Goal: Task Accomplishment & Management: Manage account settings

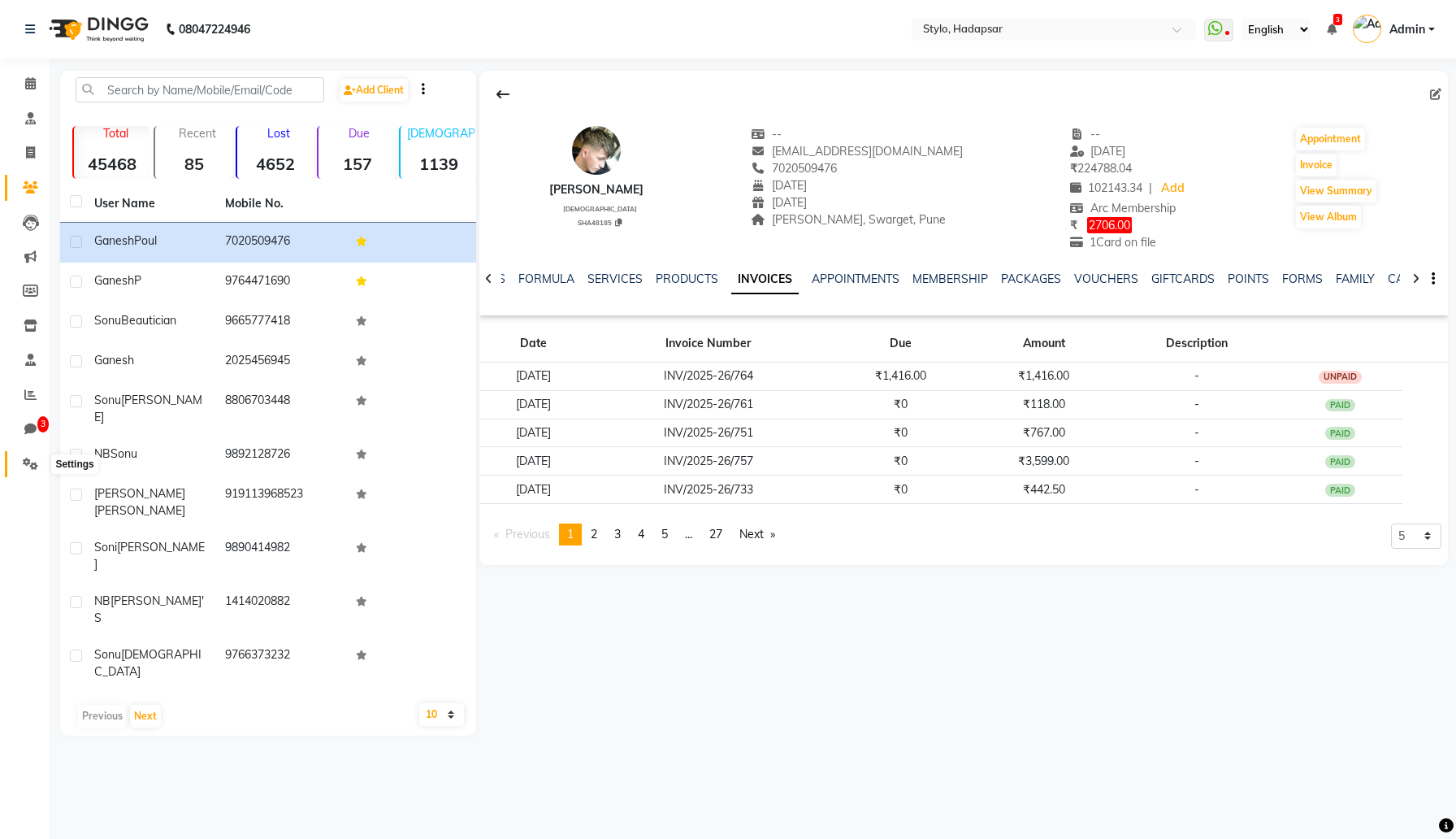
click at [28, 470] on icon at bounding box center [30, 464] width 15 height 12
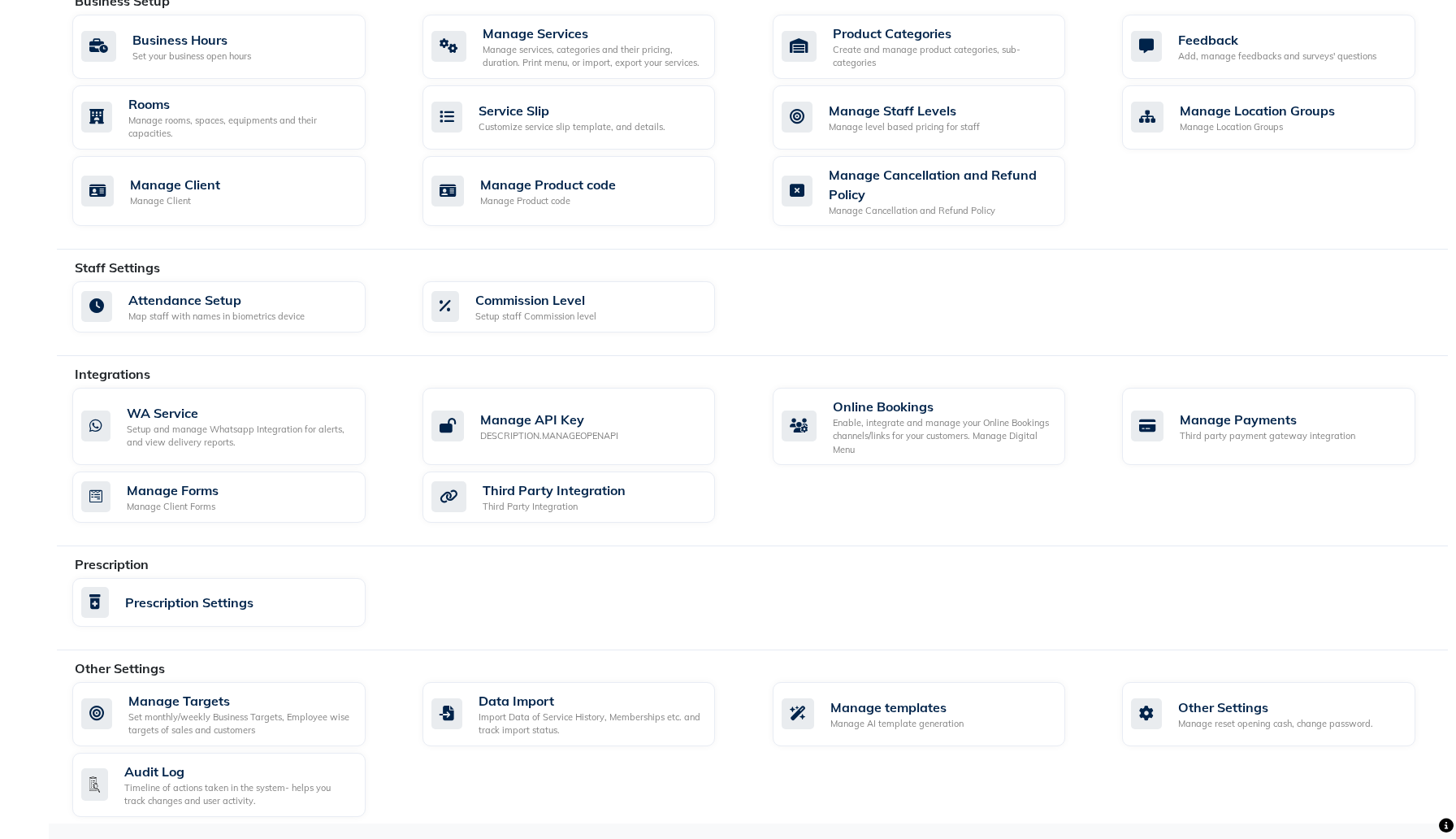
scroll to position [605, 0]
click at [951, 731] on div "Manage templates Manage AI template generation" at bounding box center [919, 714] width 293 height 64
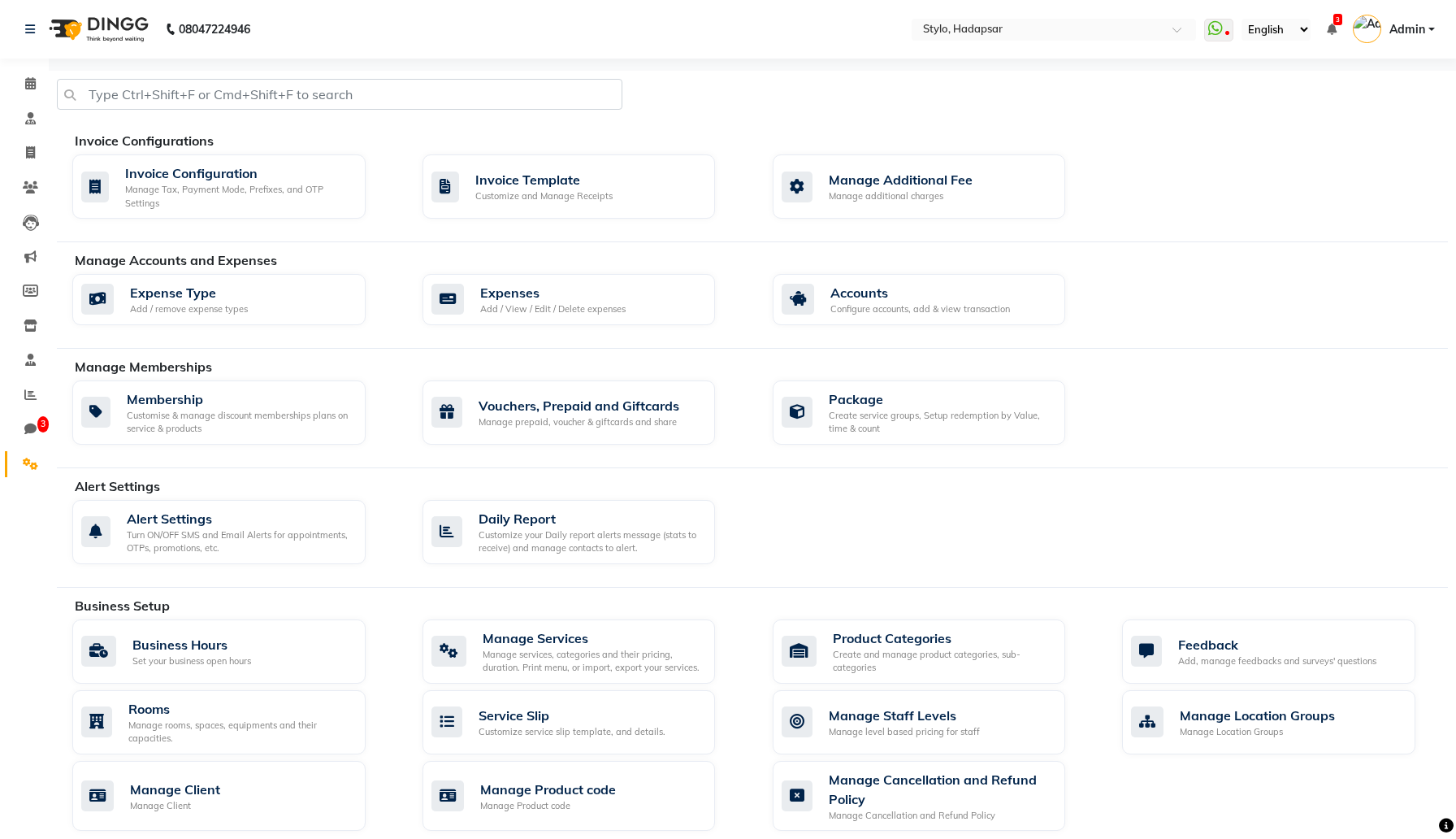
select select "APPROVED"
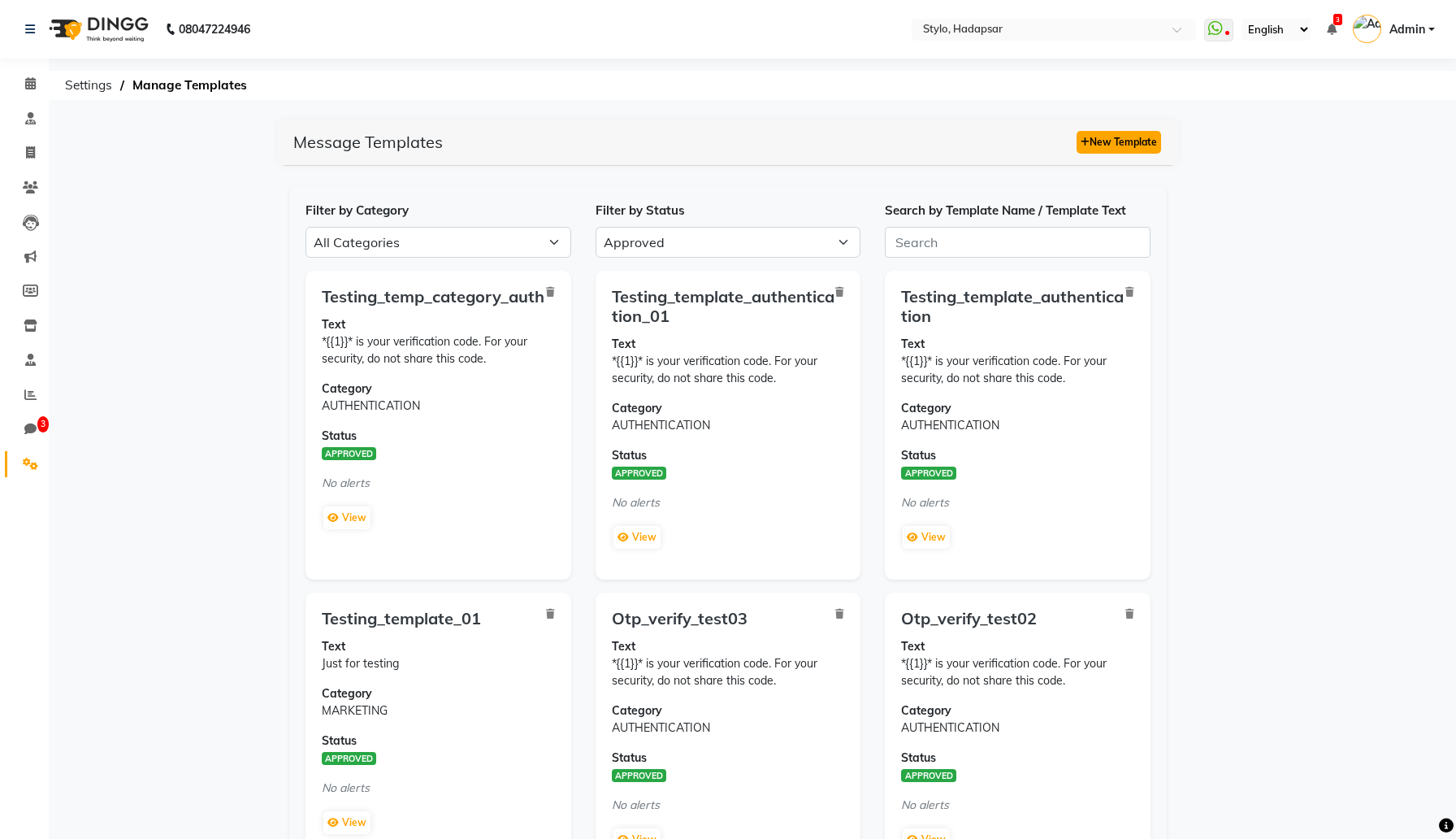
click at [1112, 142] on button "New Template" at bounding box center [1119, 142] width 85 height 23
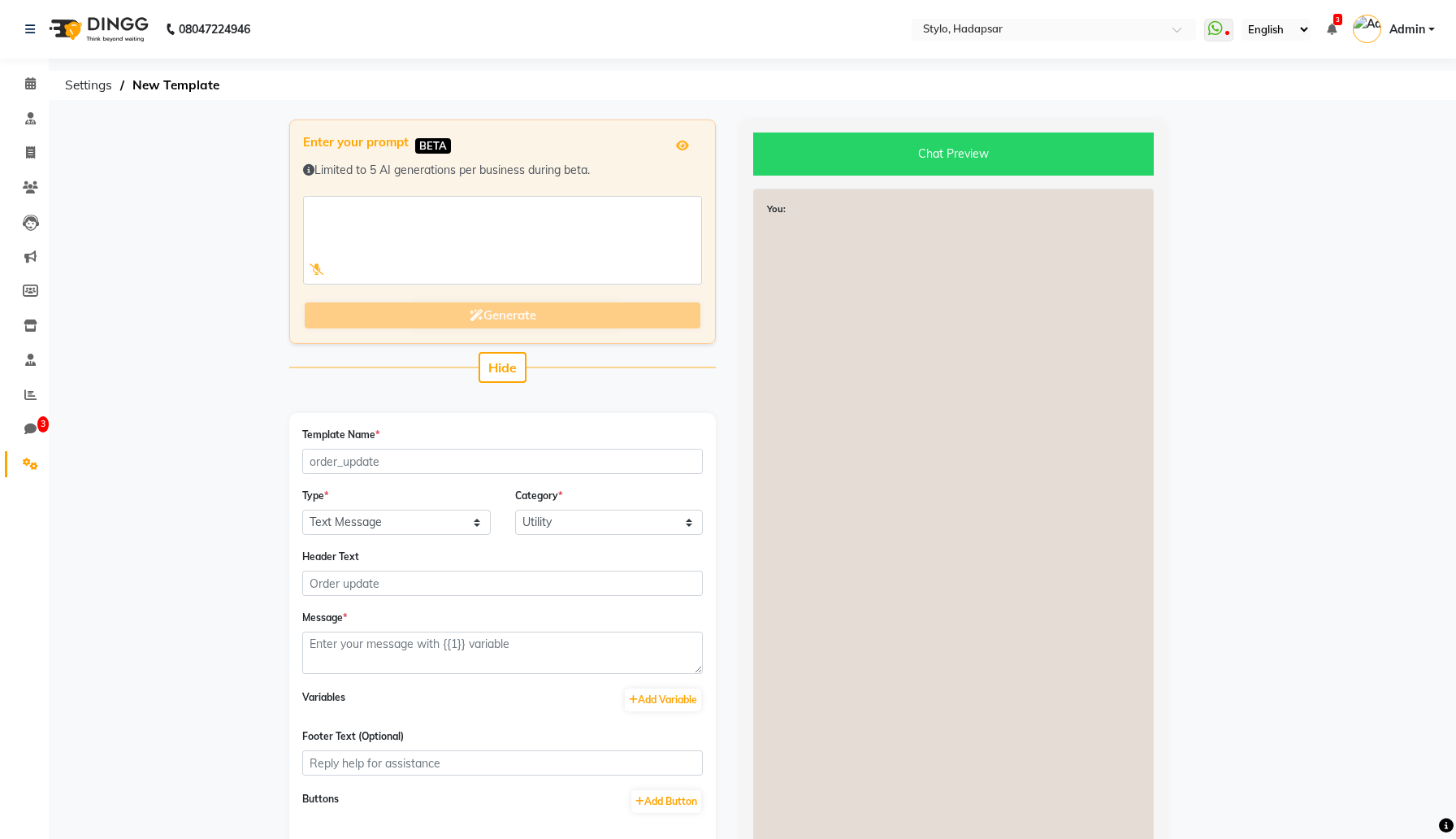
scroll to position [147, 0]
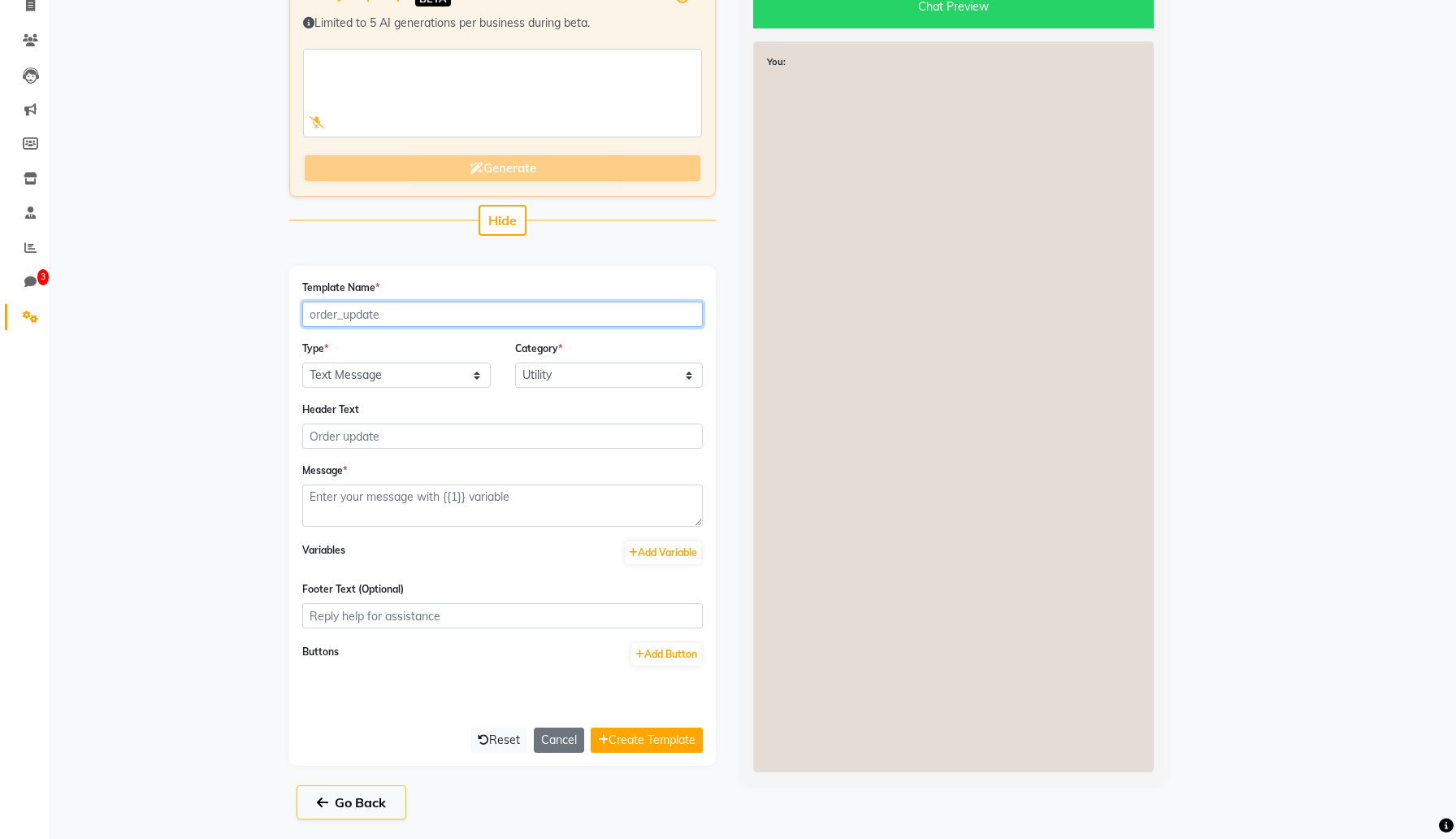
click at [451, 325] on input "Template Name *" at bounding box center [502, 314] width 401 height 25
type input "testing_temp_9027"
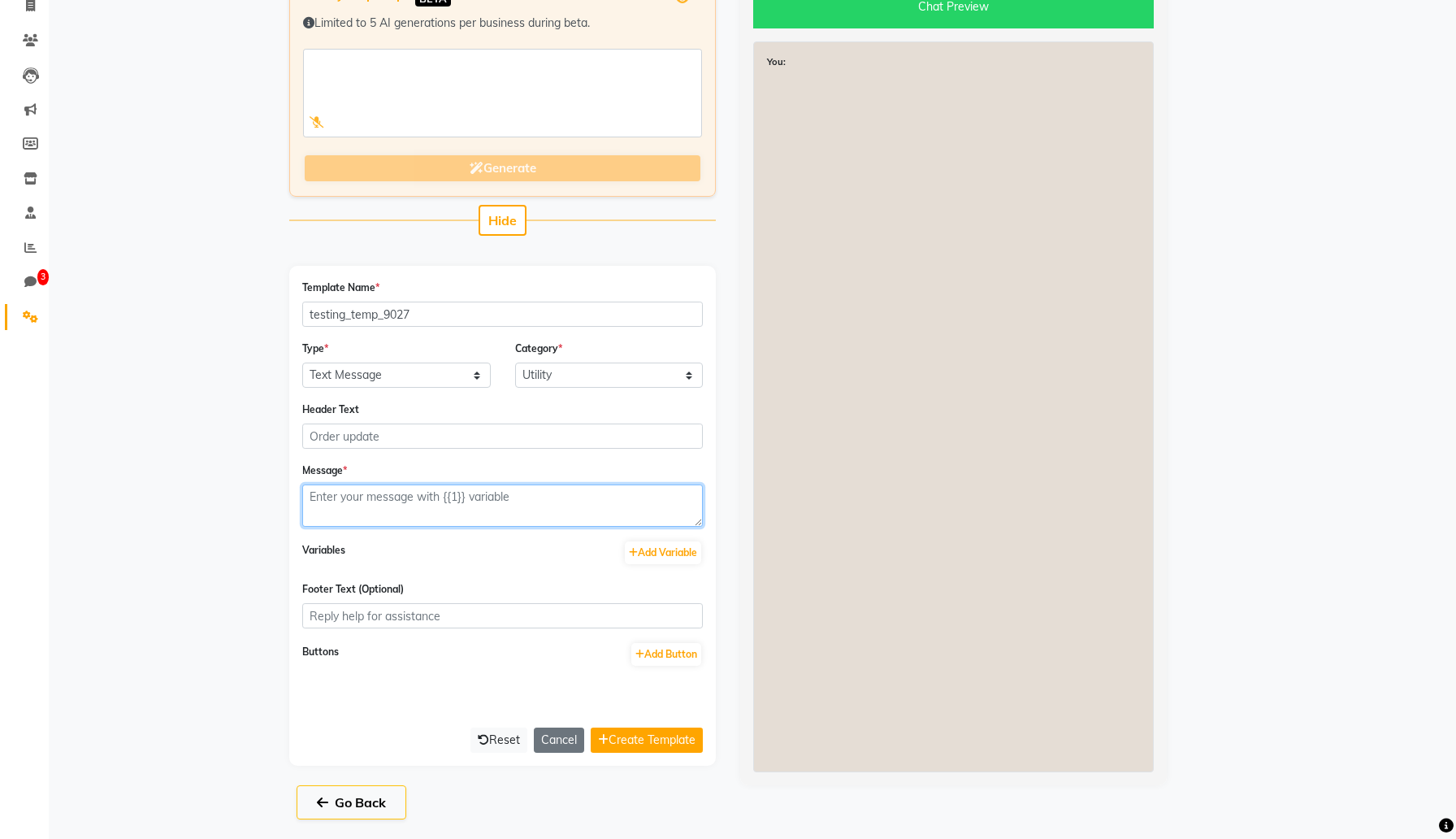
click at [445, 501] on textarea at bounding box center [502, 506] width 401 height 42
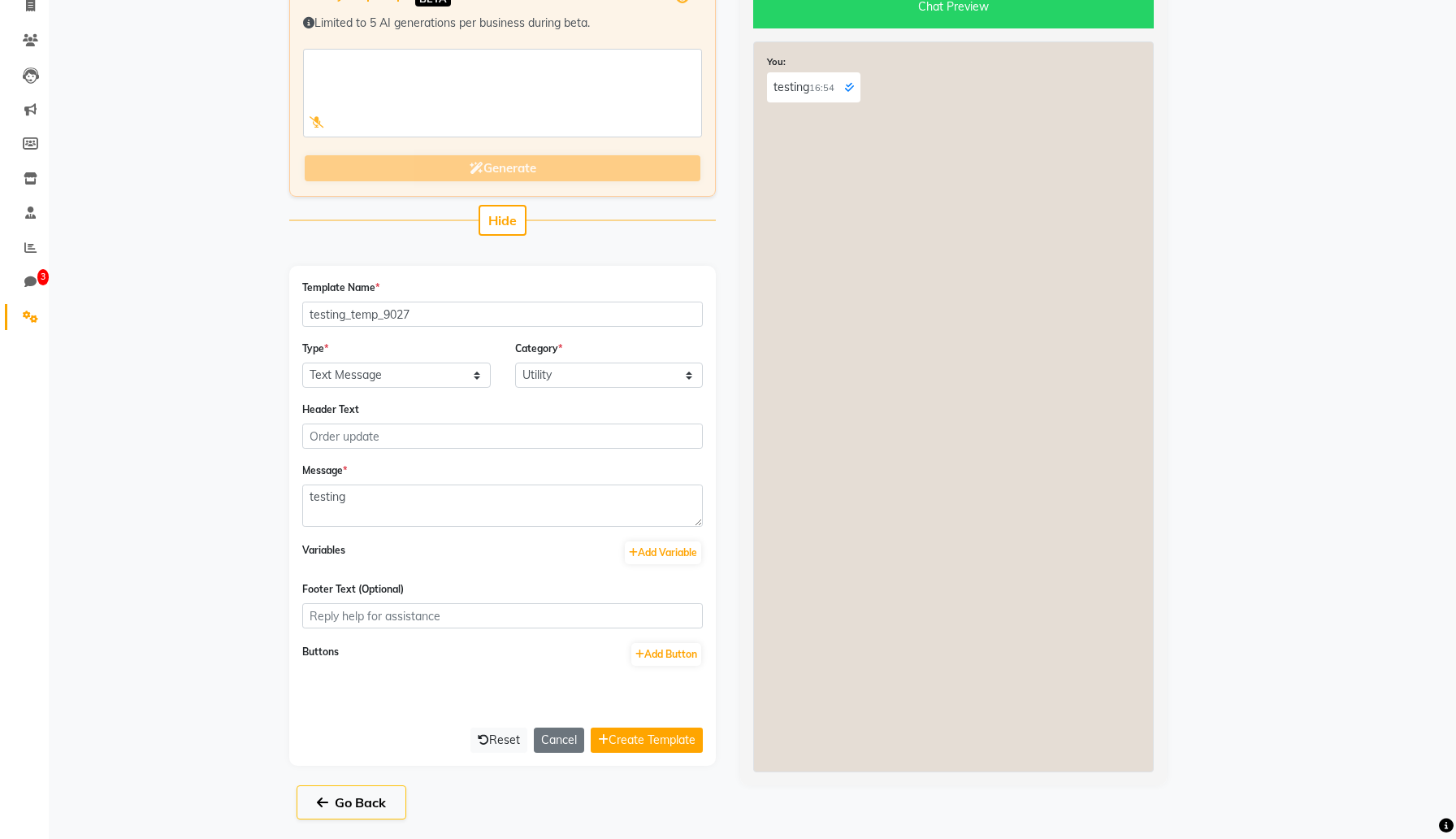
click at [656, 565] on div "Variables Add Variable" at bounding box center [502, 553] width 401 height 28
click at [653, 551] on button "Add Variable" at bounding box center [663, 553] width 76 height 23
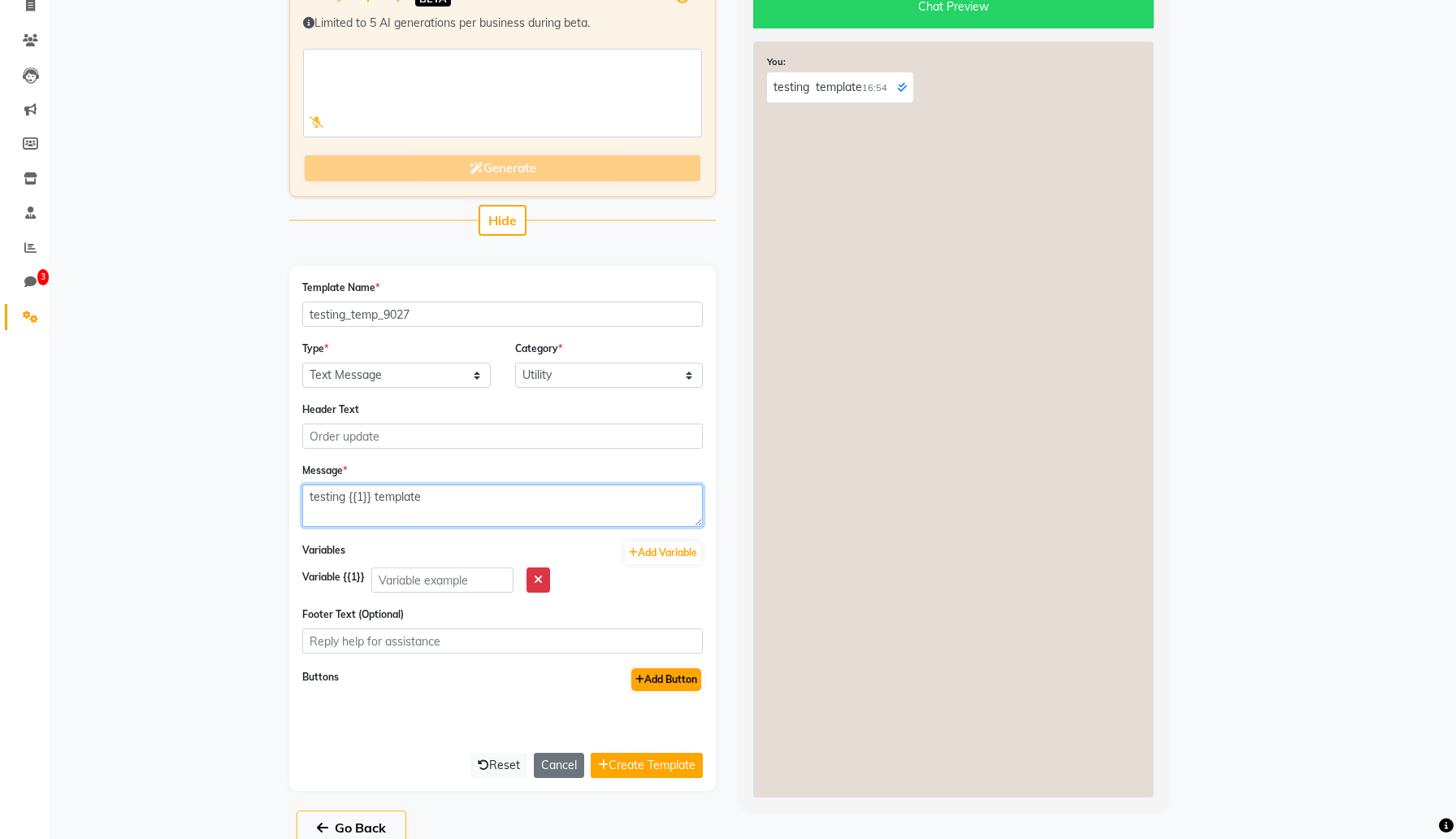
type textarea "testing {{1}} template"
click at [656, 688] on button "Add Button" at bounding box center [666, 680] width 70 height 23
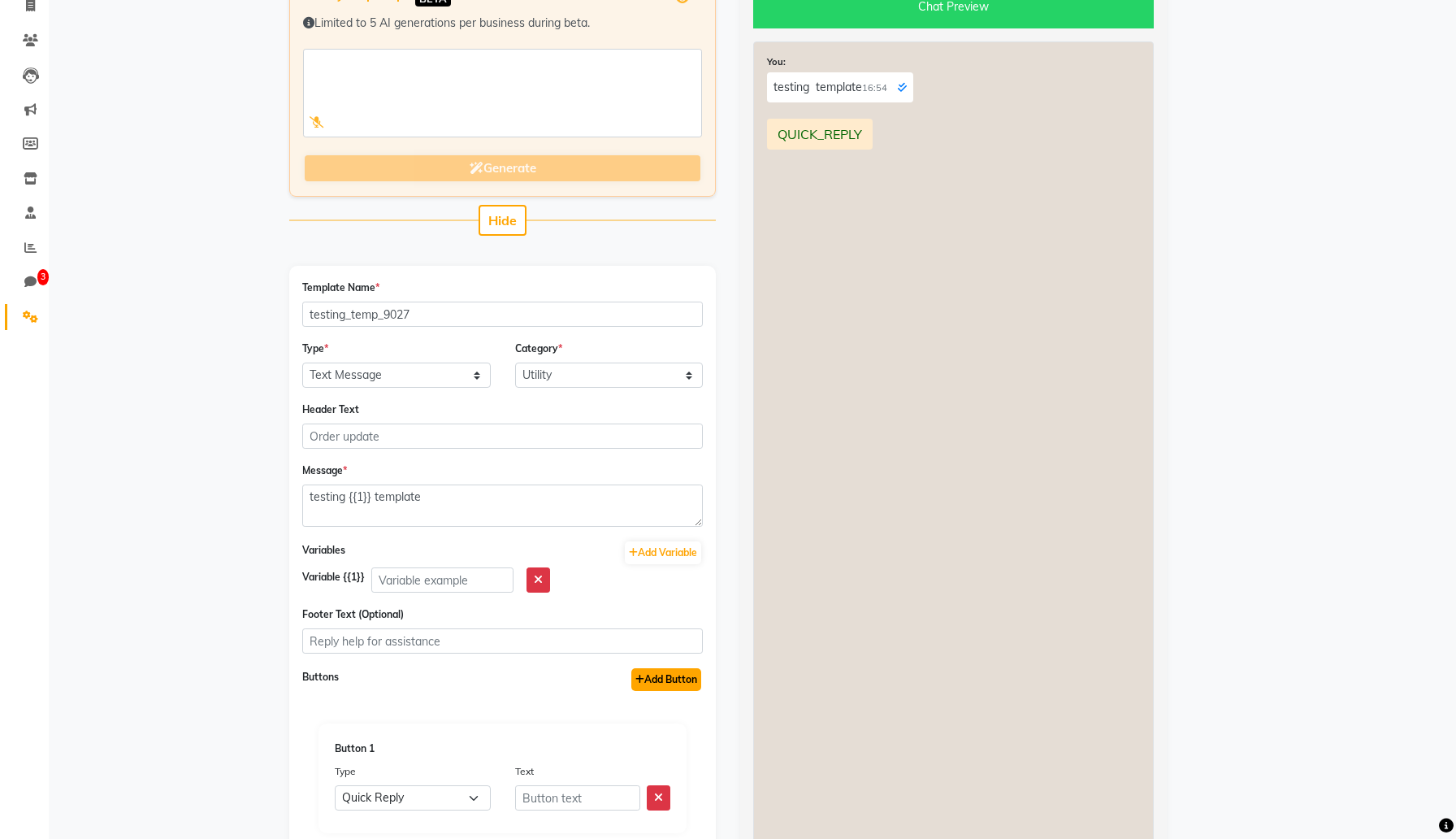
scroll to position [289, 0]
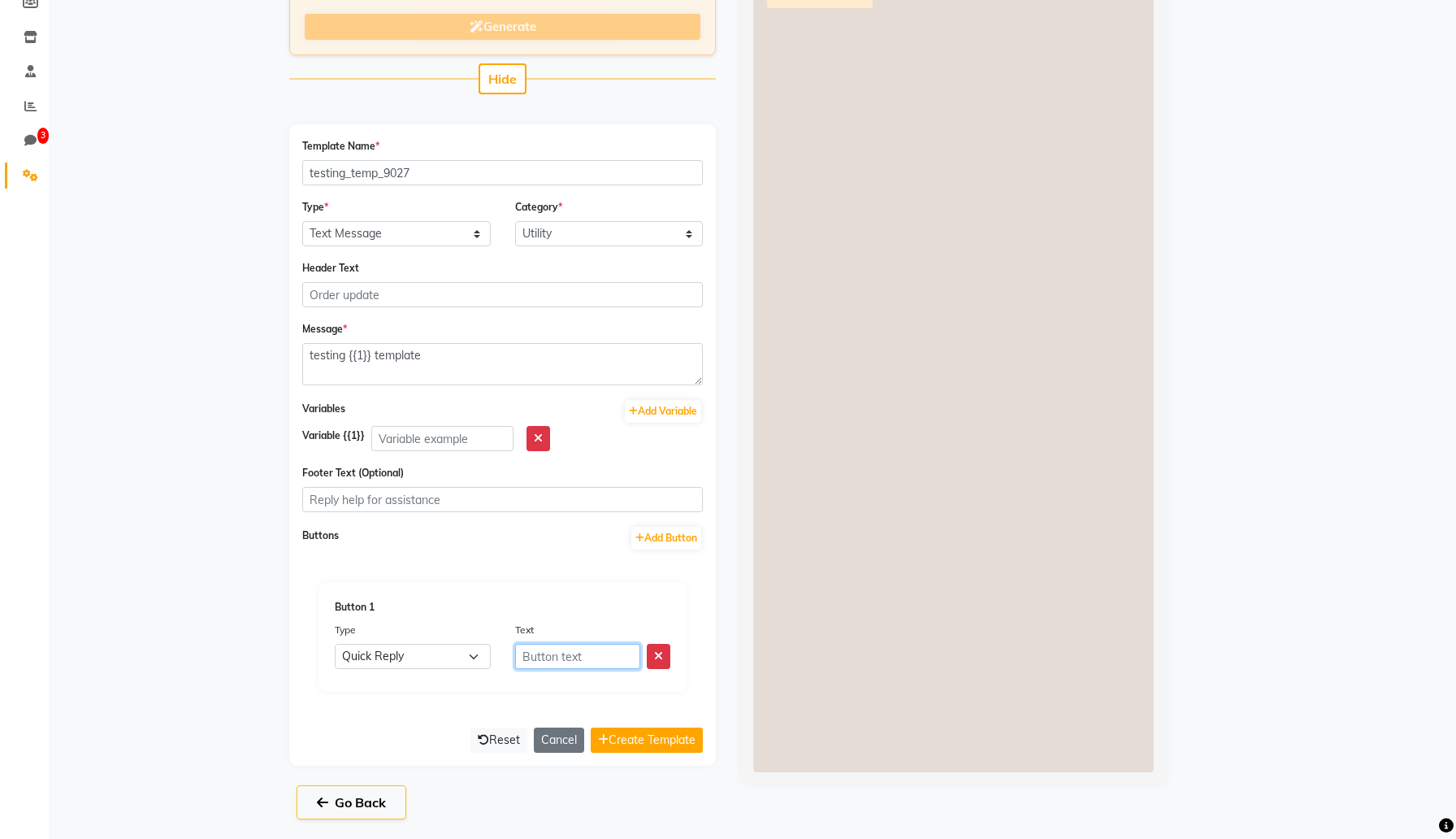
click at [535, 656] on input "text" at bounding box center [578, 657] width 126 height 25
type input "test"
click at [665, 740] on button "Create Template" at bounding box center [647, 741] width 112 height 25
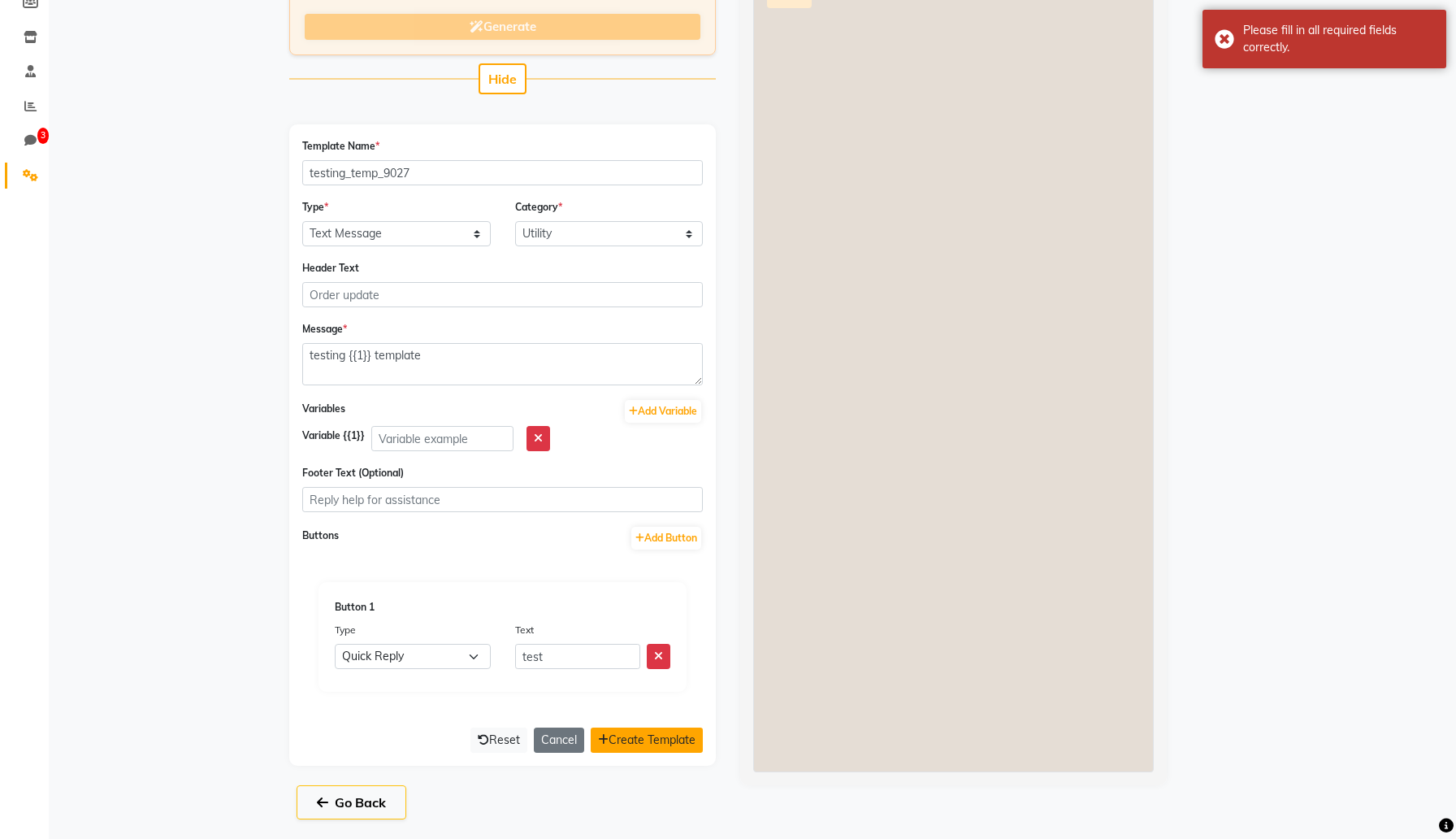
click at [665, 740] on button "Create Template" at bounding box center [647, 741] width 112 height 25
click at [440, 426] on input "text" at bounding box center [442, 439] width 142 height 25
click at [545, 435] on button "button" at bounding box center [539, 439] width 24 height 25
type textarea "testing template"
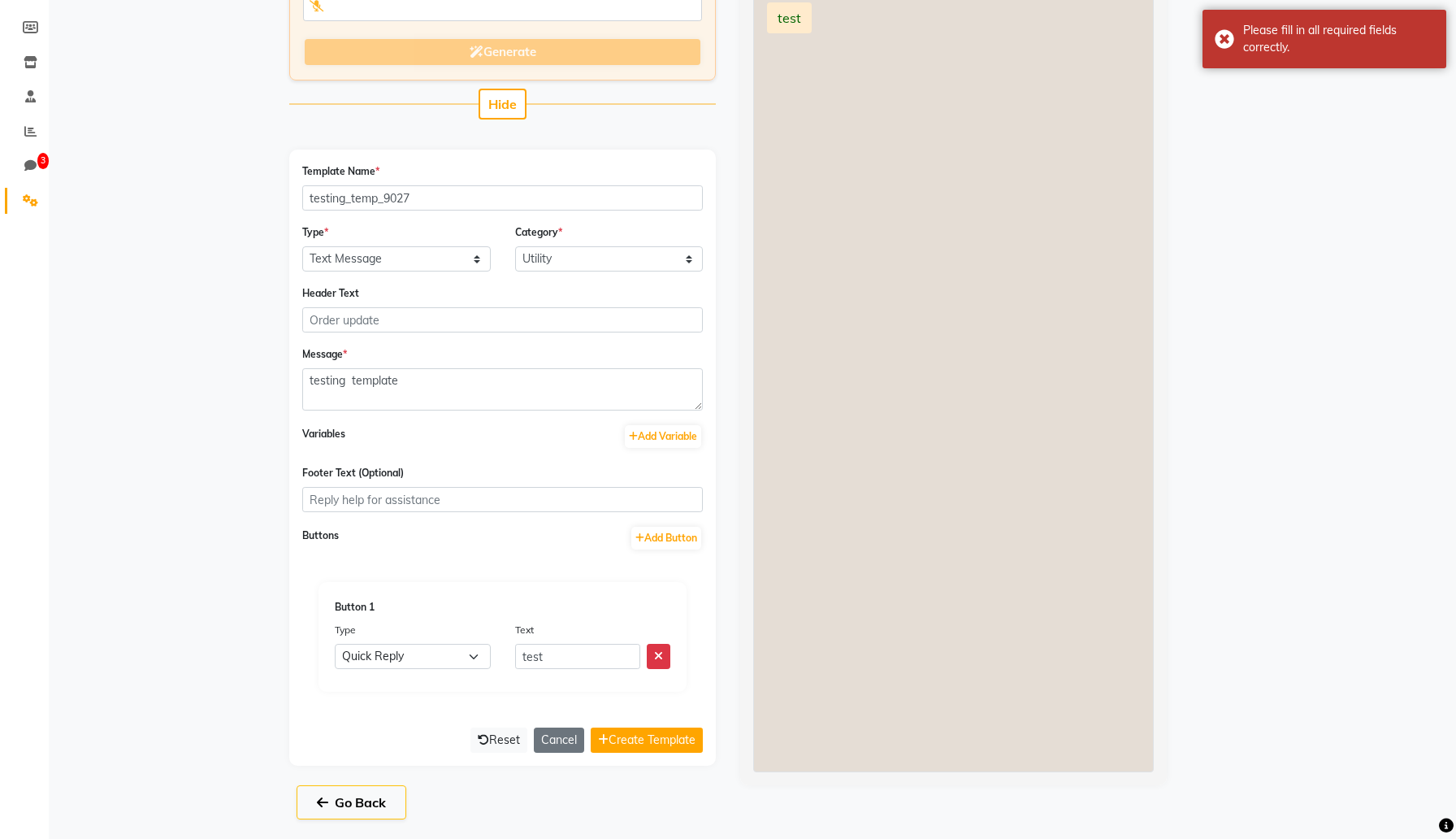
scroll to position [264, 0]
click at [681, 741] on button "Create Template" at bounding box center [647, 741] width 112 height 25
select select "APPROVED"
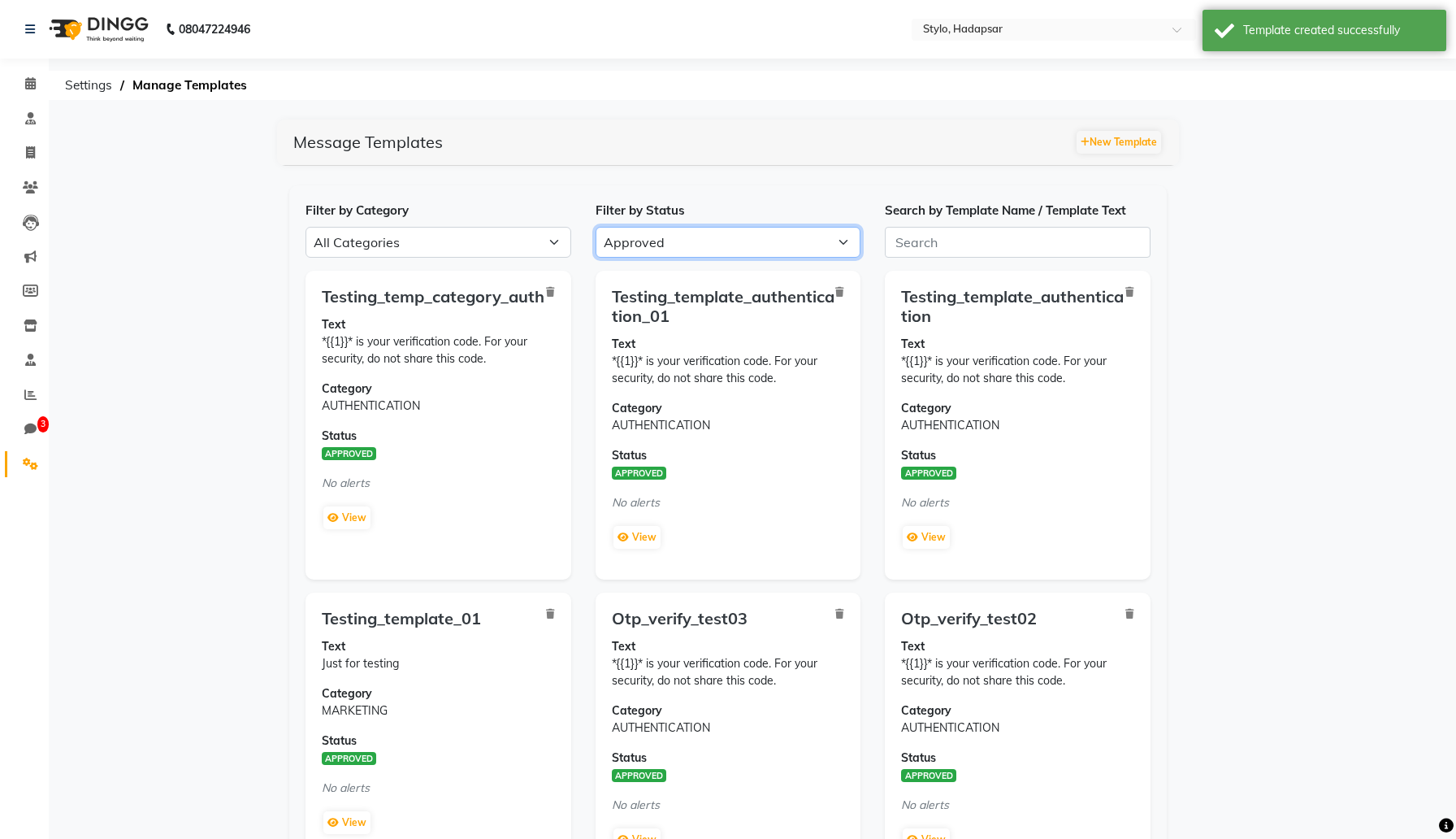
click at [649, 238] on select "All Approved Rejected Failed Pending" at bounding box center [728, 242] width 266 height 31
select select
click at [595, 227] on select "All Approved Rejected Failed Pending" at bounding box center [728, 242] width 266 height 31
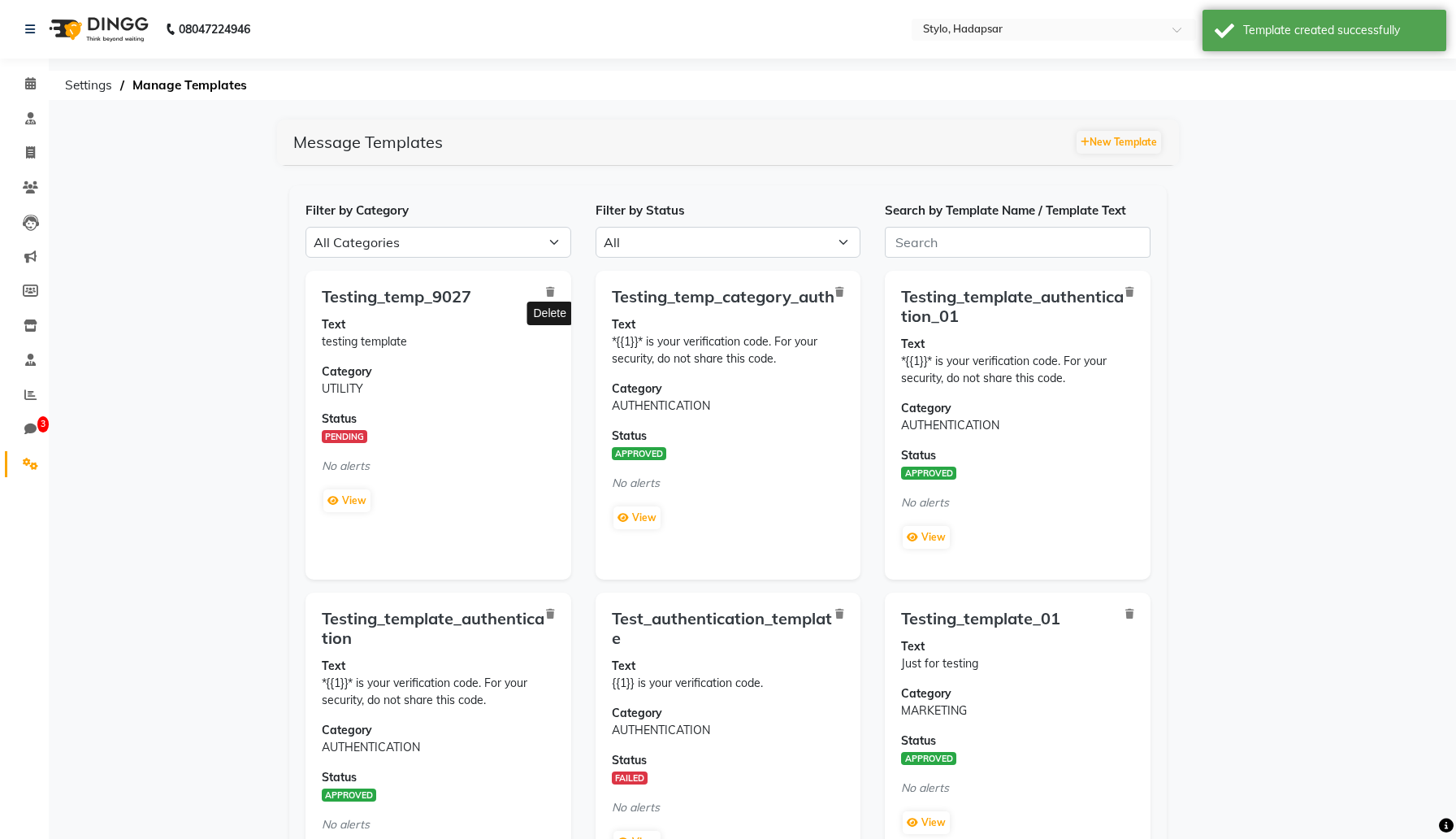
click at [553, 293] on icon at bounding box center [551, 292] width 9 height 10
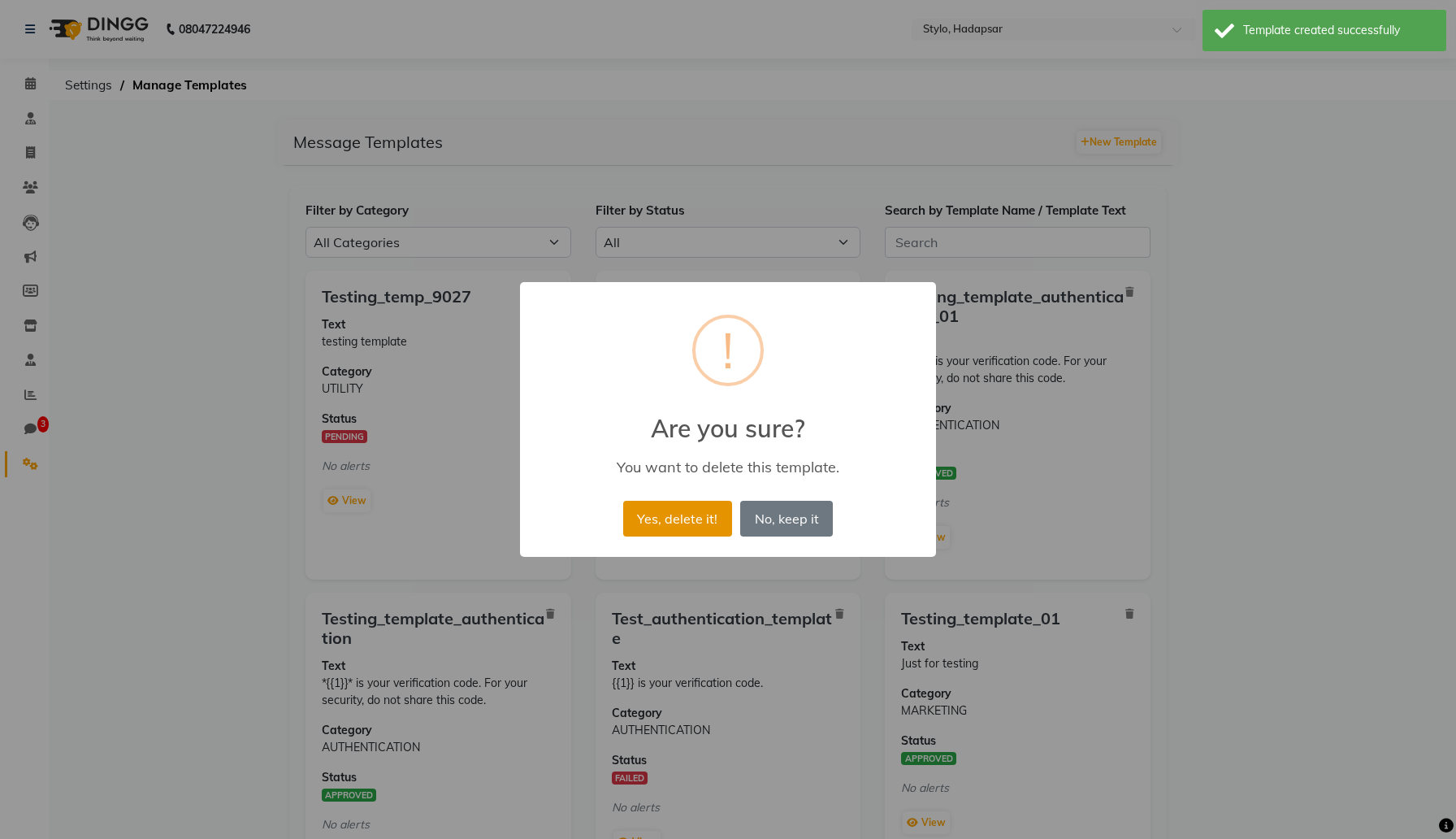
click at [689, 520] on button "Yes, delete it!" at bounding box center [678, 519] width 109 height 36
